Goal: Task Accomplishment & Management: Manage account settings

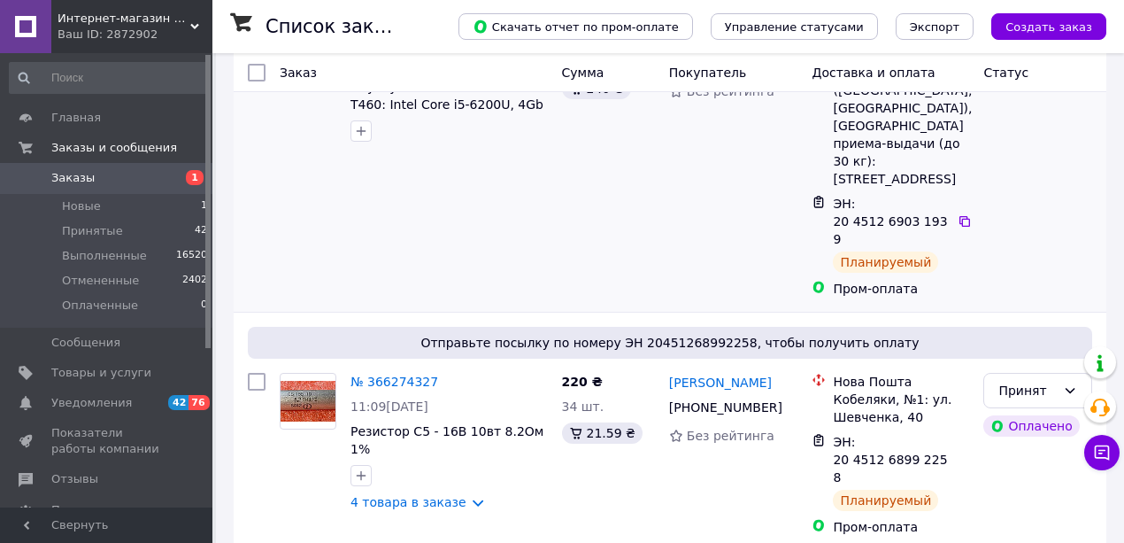
scroll to position [235, 0]
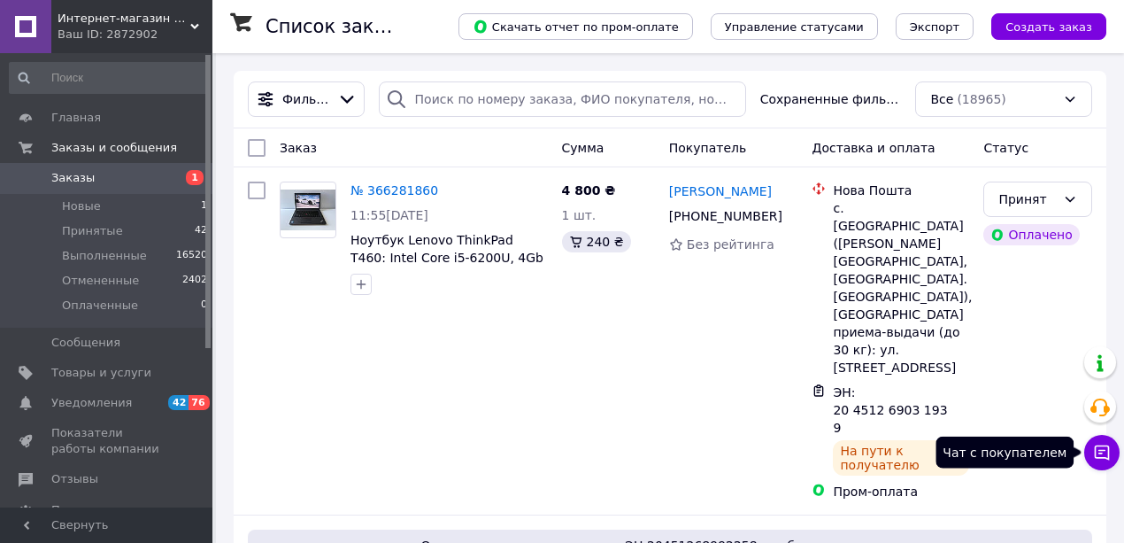
click at [1100, 450] on icon at bounding box center [1102, 452] width 15 height 15
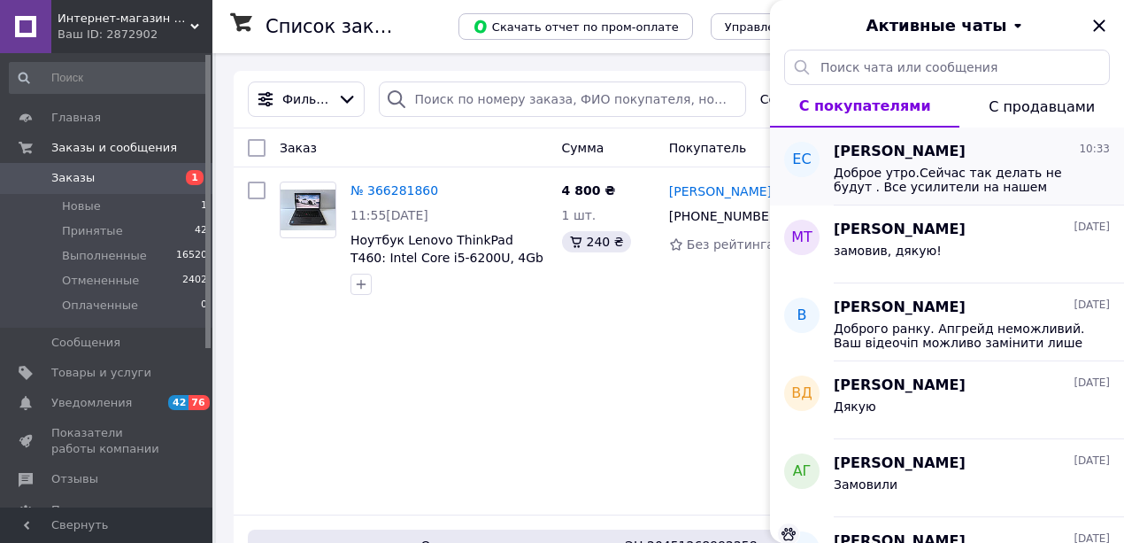
click at [976, 191] on span "Доброе утро.Сейчас так делать не будут . Все усилители на нашем сайте куплены с…" at bounding box center [959, 180] width 251 height 28
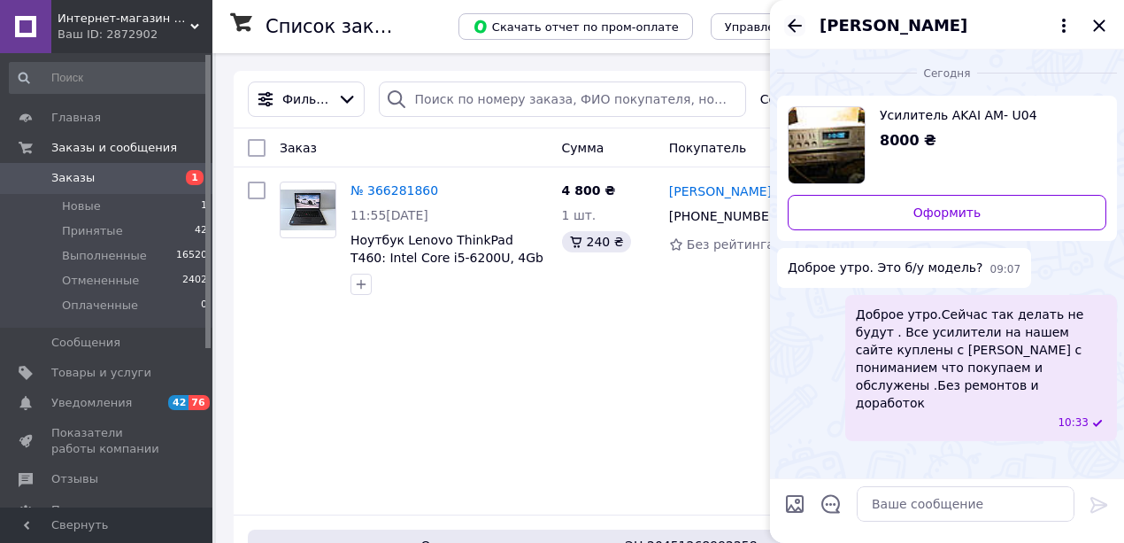
click at [790, 20] on icon "Назад" at bounding box center [794, 25] width 21 height 21
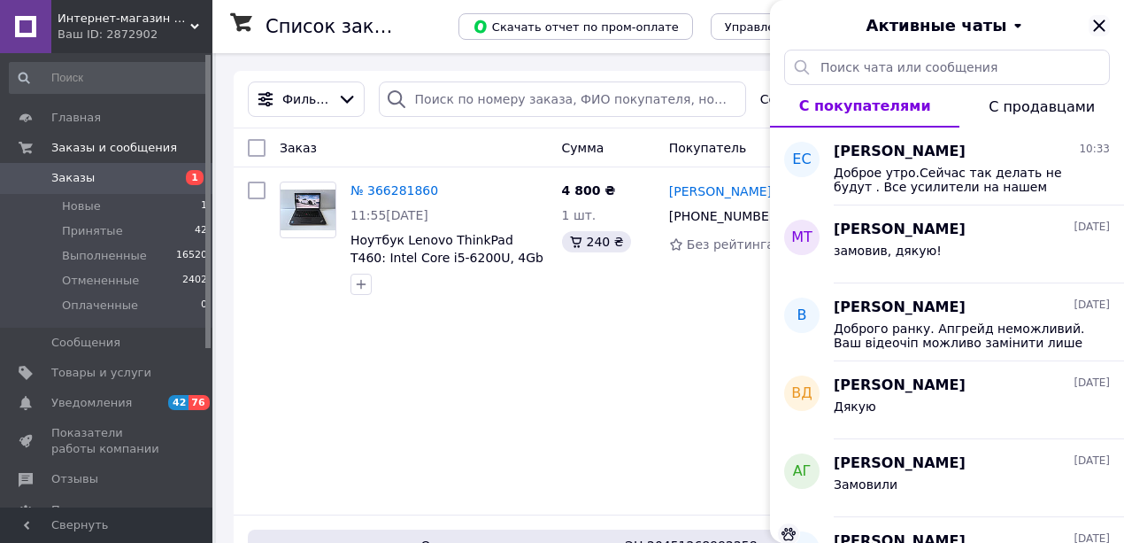
click at [1105, 17] on icon "Закрыть" at bounding box center [1099, 25] width 21 height 21
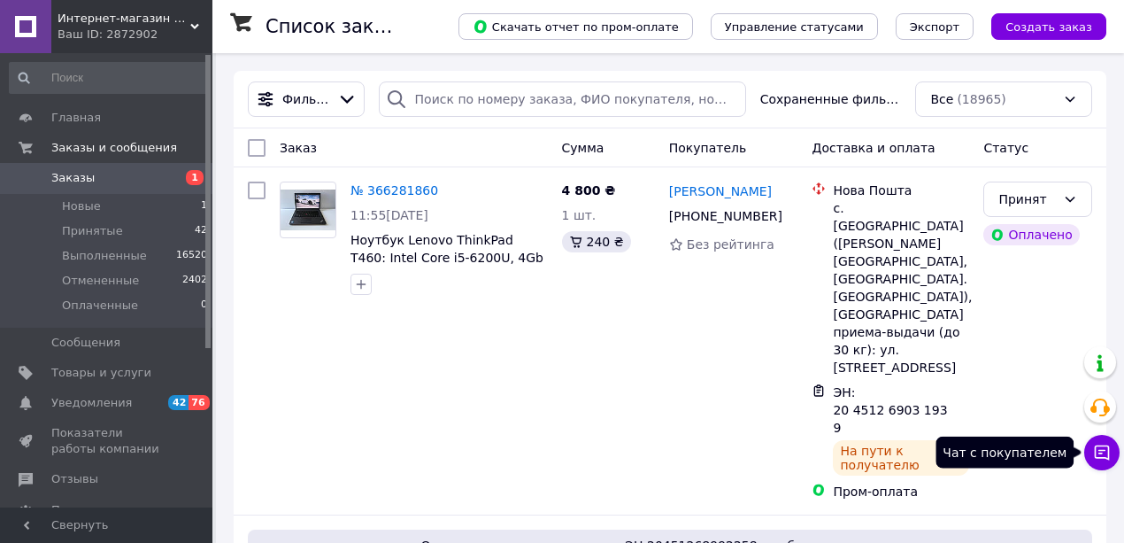
click at [1091, 452] on button "Чат с покупателем" at bounding box center [1102, 452] width 35 height 35
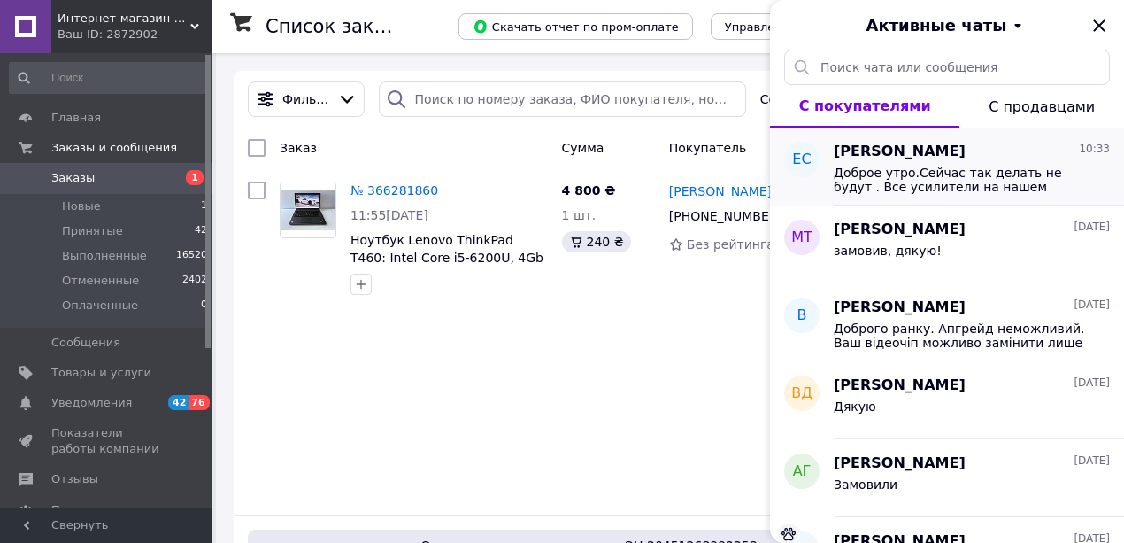
click at [937, 185] on span "Доброе утро.Сейчас так делать не будут . Все усилители на нашем сайте куплены с…" at bounding box center [959, 180] width 251 height 28
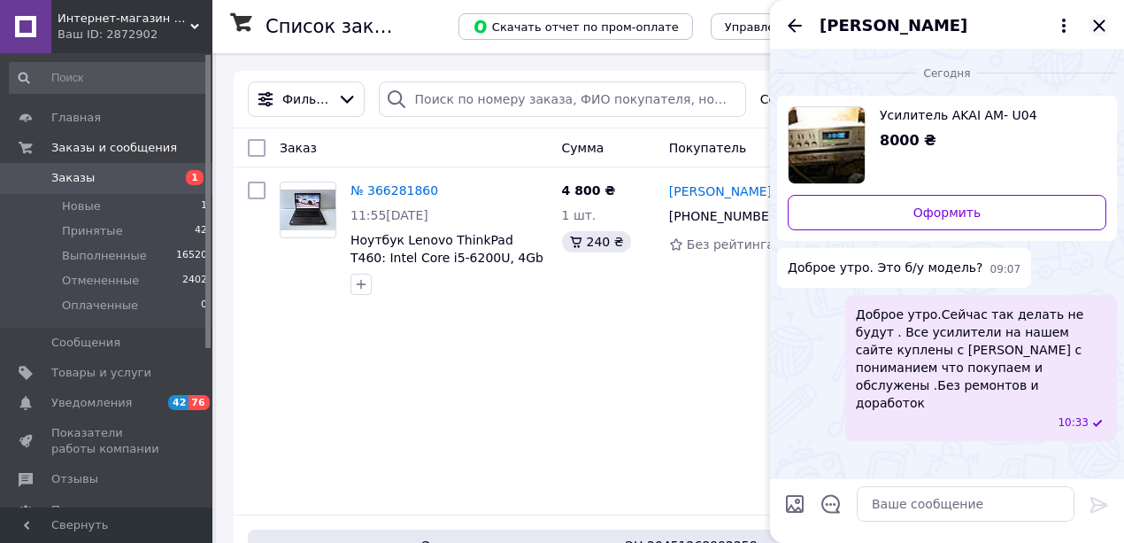
click at [1100, 20] on icon "Закрыть" at bounding box center [1099, 25] width 21 height 21
